Goal: Navigation & Orientation: Understand site structure

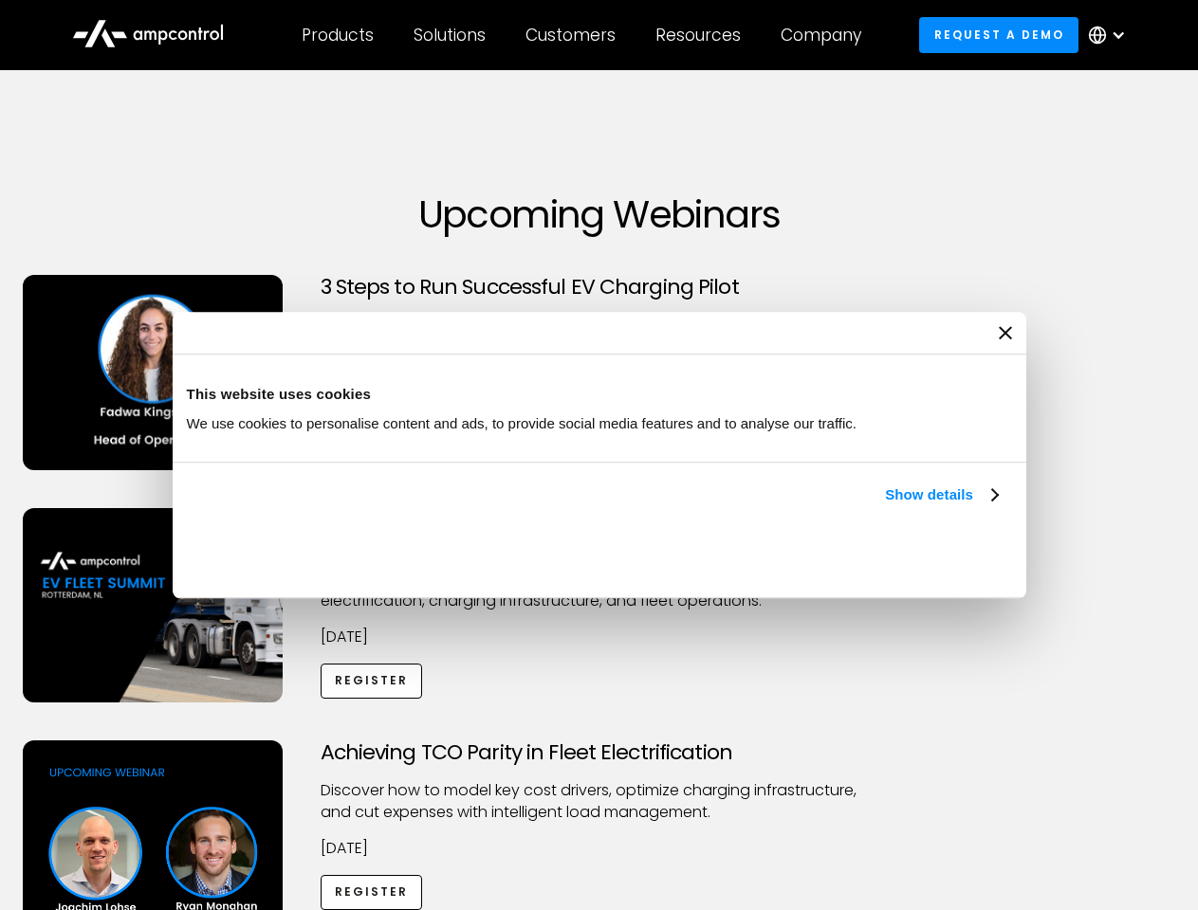
click at [885, 506] on link "Show details" at bounding box center [941, 495] width 112 height 23
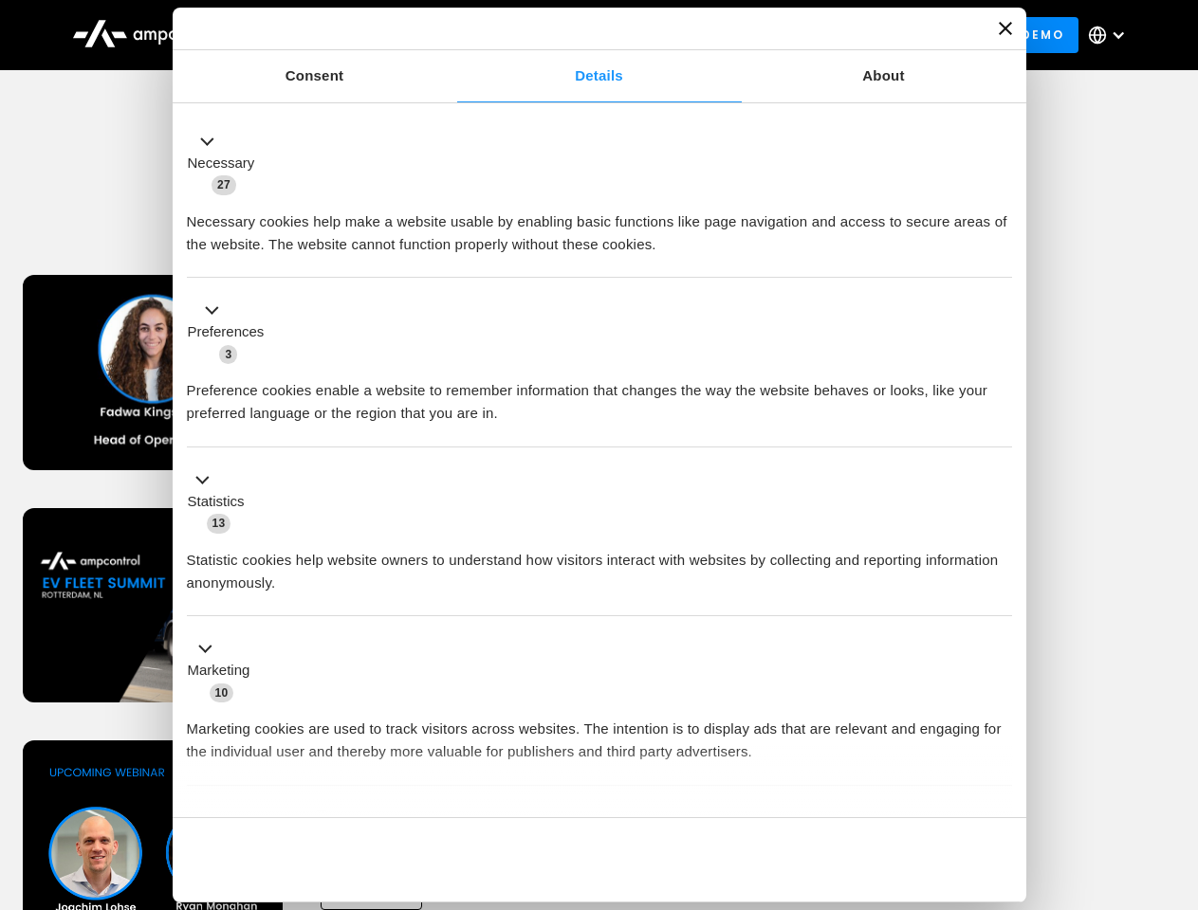
click at [1000, 256] on div "Necessary cookies help make a website usable by enabling basic functions like p…" at bounding box center [599, 226] width 825 height 60
click at [1177, 764] on div "Achieving TCO Parity in Fleet Electrification Discover how to model key cost dr…" at bounding box center [599, 890] width 1191 height 298
click at [583, 35] on div "Customers" at bounding box center [570, 35] width 90 height 21
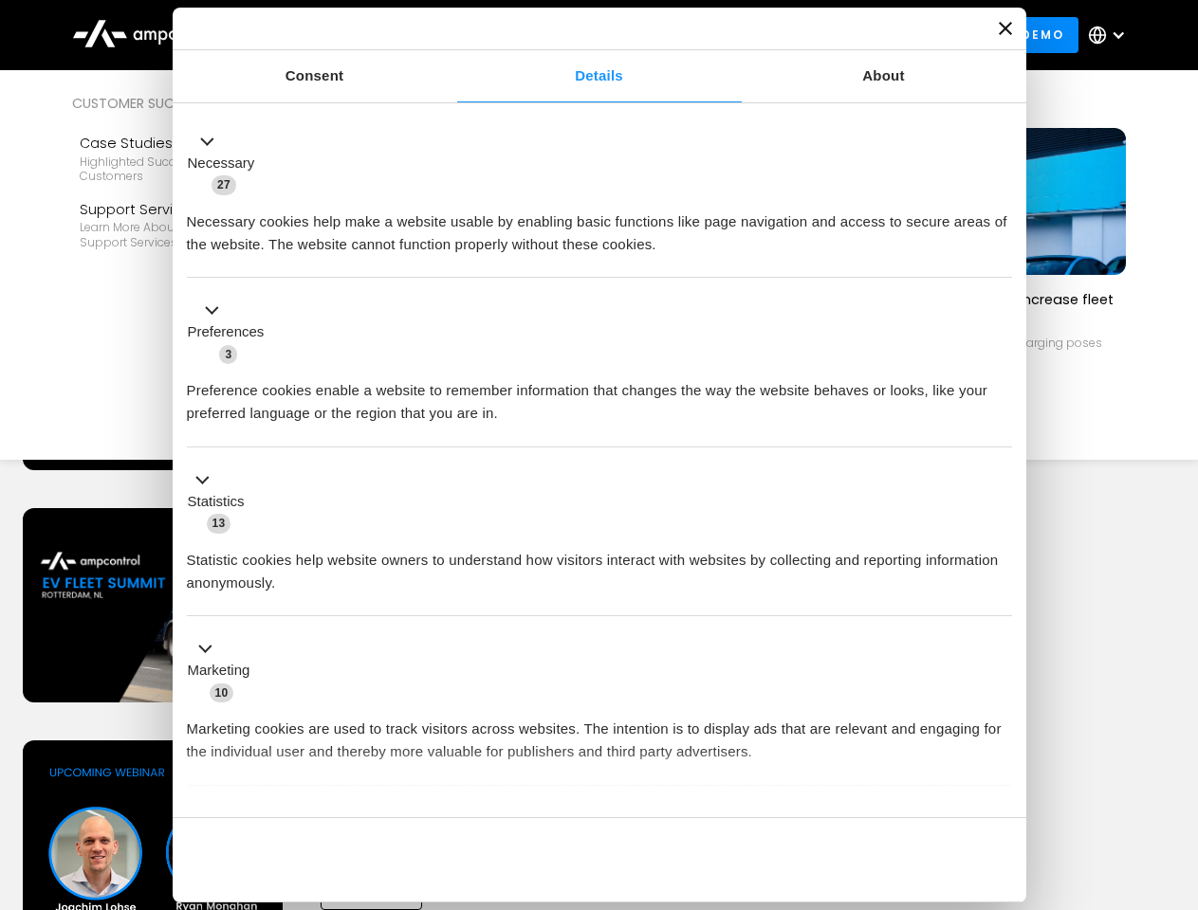
click at [337, 35] on div "Products" at bounding box center [338, 35] width 72 height 21
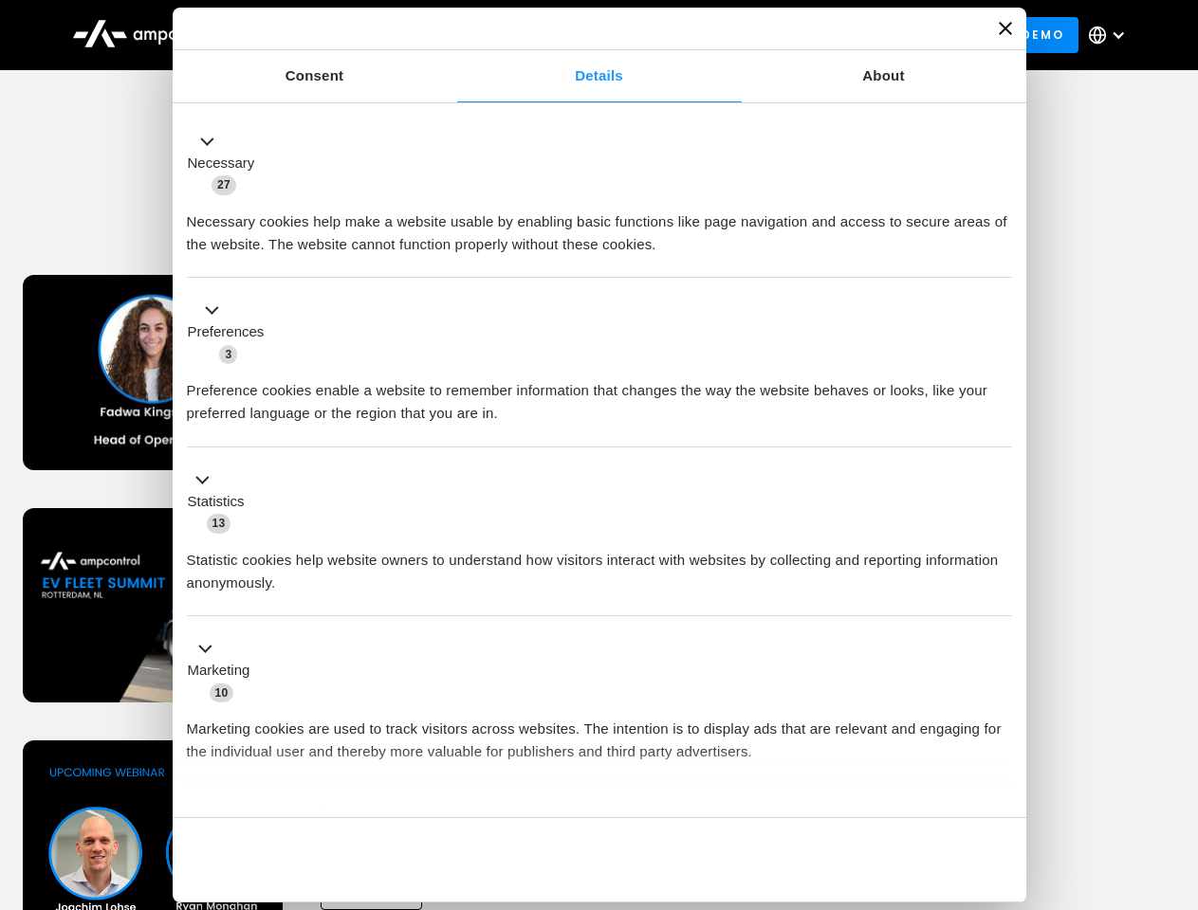
click at [450, 35] on div "Solutions" at bounding box center [449, 35] width 72 height 21
click at [574, 35] on div "Customers" at bounding box center [570, 35] width 90 height 21
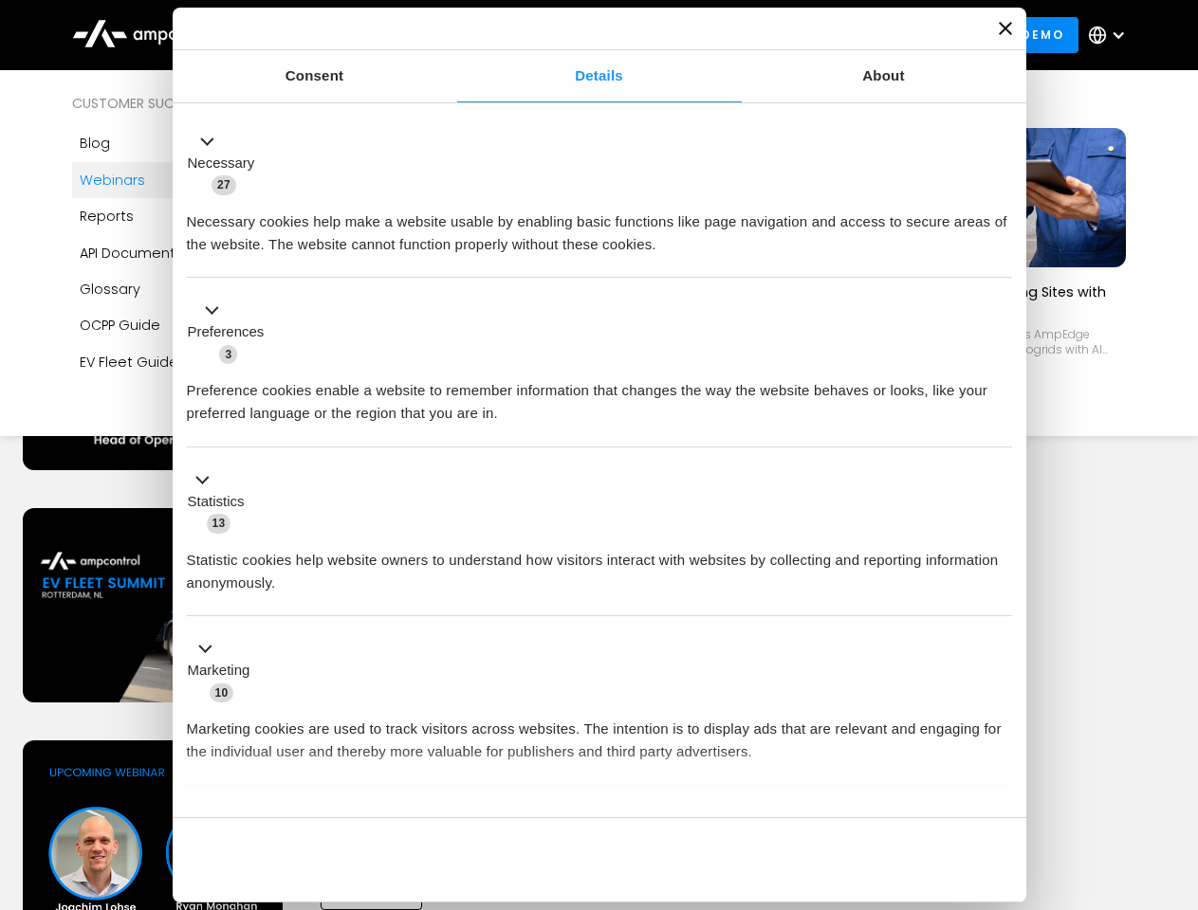
click at [702, 35] on div "Resources" at bounding box center [697, 35] width 85 height 21
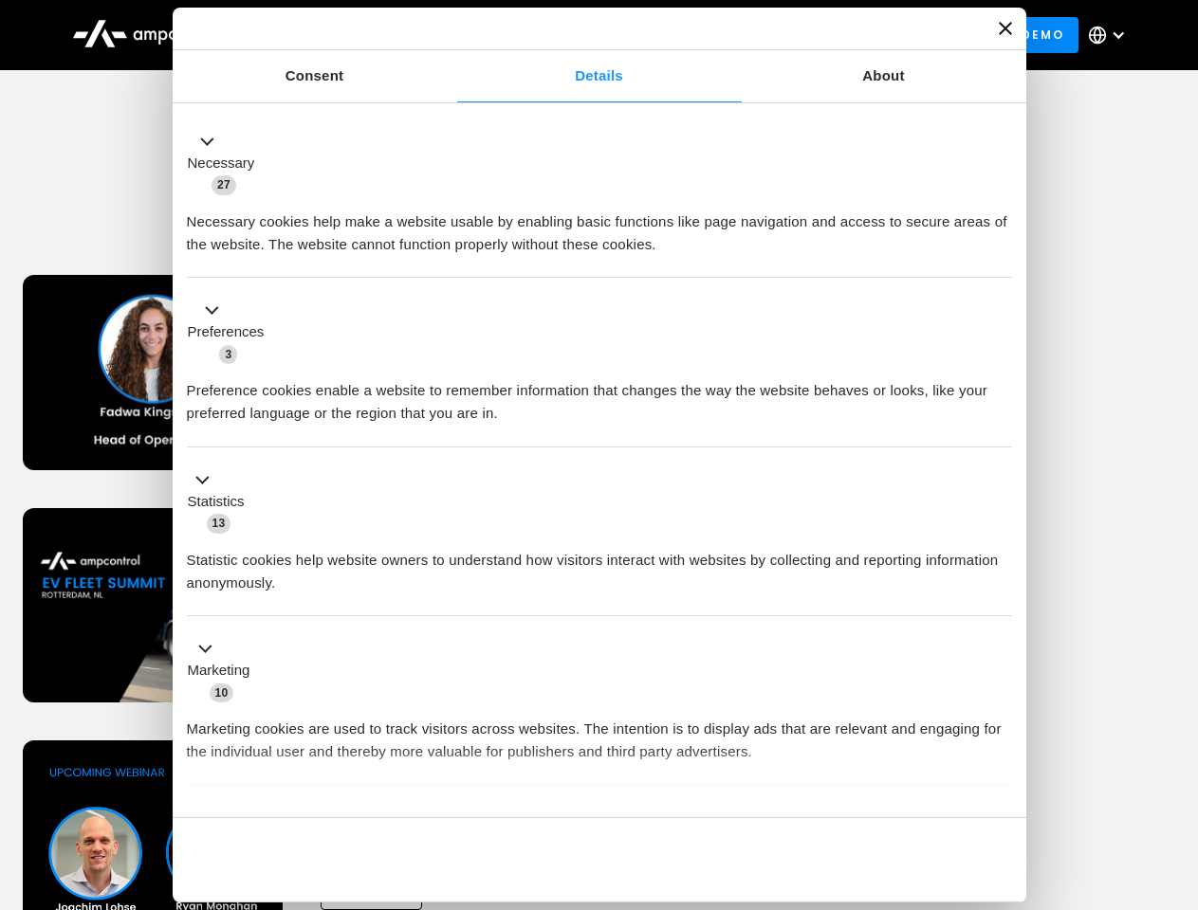
click at [827, 35] on div "Company" at bounding box center [821, 35] width 81 height 21
click at [1112, 35] on div at bounding box center [1118, 35] width 15 height 15
